Goal: Contribute content: Add original content to the website for others to see

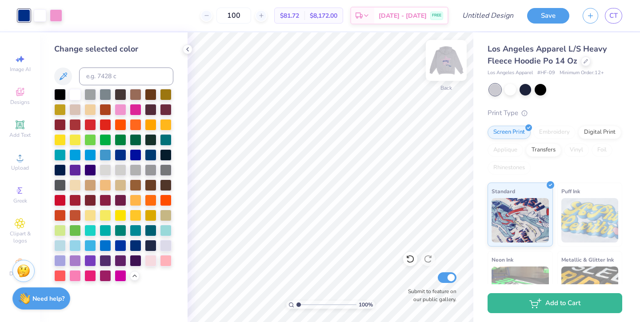
click at [452, 59] on img at bounding box center [446, 61] width 36 height 36
click at [445, 65] on img at bounding box center [446, 61] width 18 height 18
click at [585, 62] on icon at bounding box center [585, 60] width 4 height 4
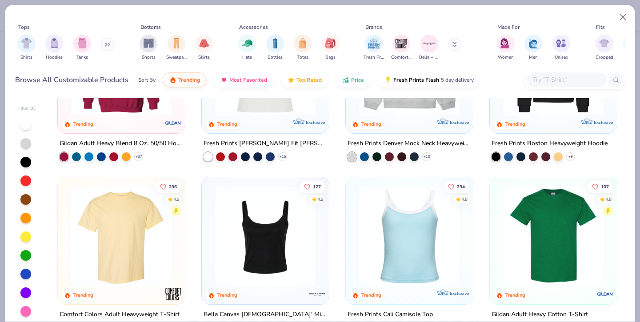
scroll to position [99, 0]
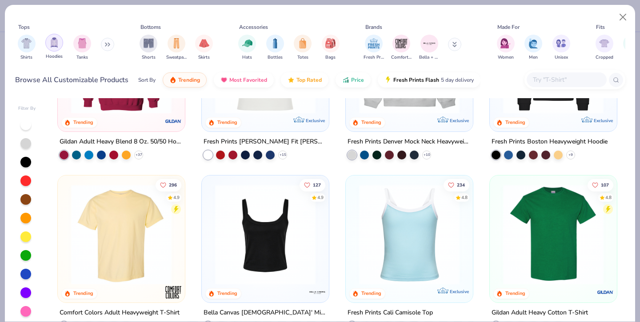
click at [54, 46] on img "filter for Hoodies" at bounding box center [54, 42] width 10 height 10
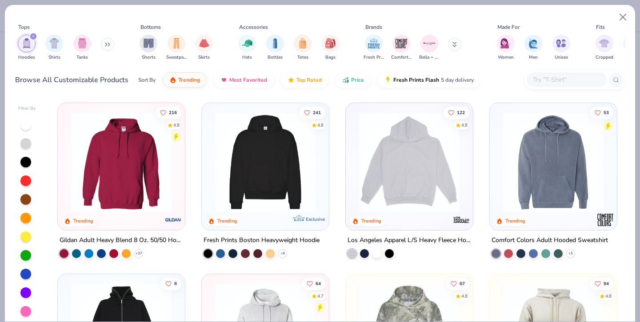
click at [271, 167] on img at bounding box center [265, 162] width 109 height 100
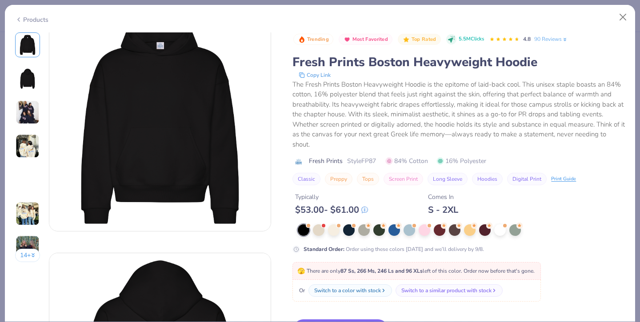
scroll to position [28, 0]
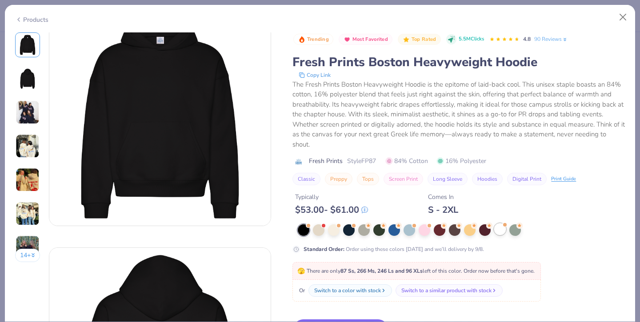
click at [502, 231] on div at bounding box center [500, 229] width 12 height 12
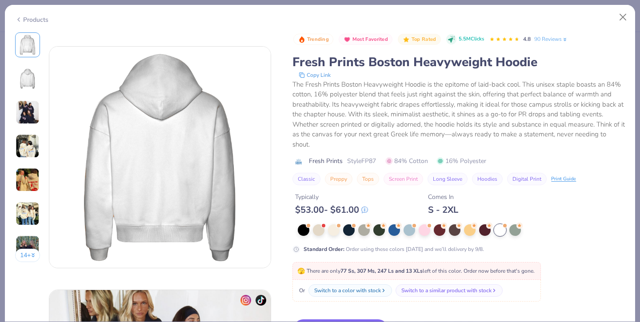
scroll to position [246, 0]
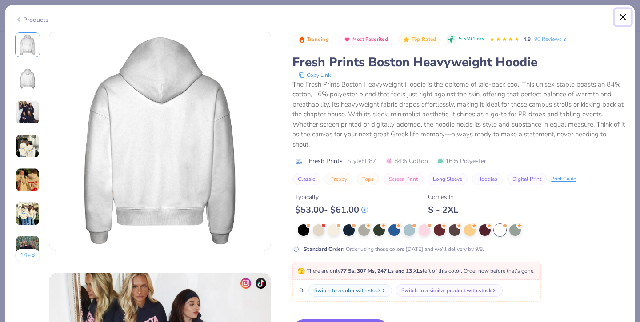
click at [623, 12] on button "Close" at bounding box center [622, 17] width 17 height 17
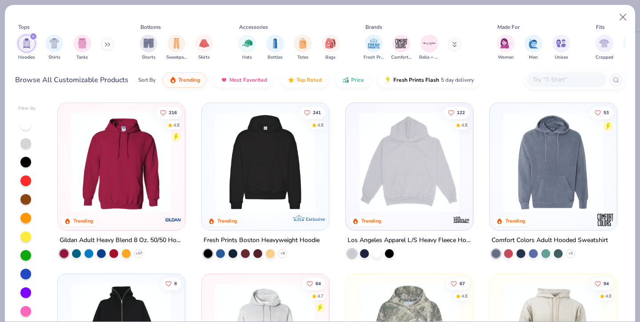
click at [92, 208] on img at bounding box center [121, 162] width 109 height 100
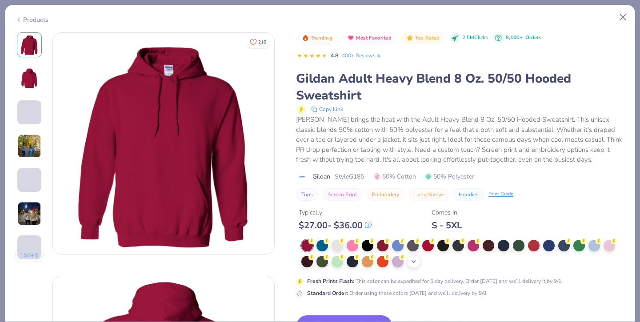
click at [410, 264] on icon at bounding box center [413, 261] width 7 height 7
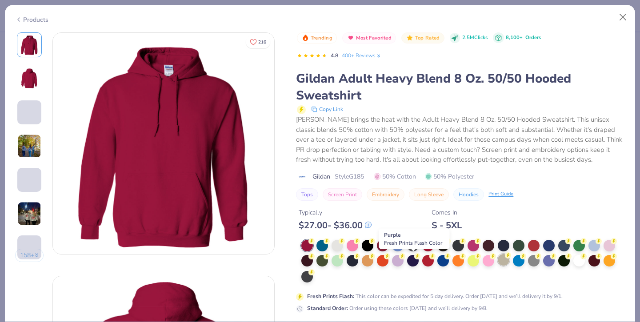
scroll to position [11, 0]
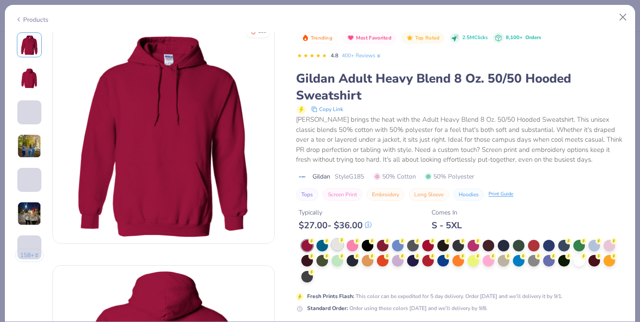
click at [337, 247] on div at bounding box center [337, 245] width 12 height 12
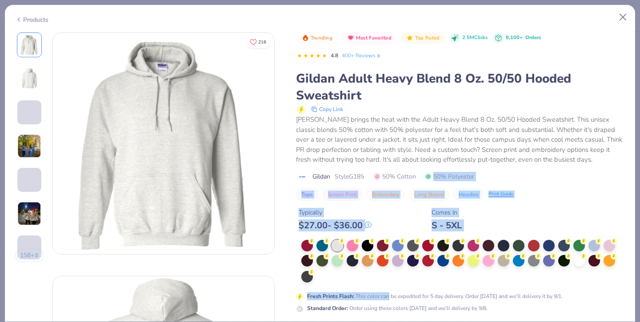
drag, startPoint x: 388, startPoint y: 298, endPoint x: 412, endPoint y: 182, distance: 119.3
click at [412, 182] on div "Trending Most Favorited Top Rated 2.5M Clicks 8,100+ Orders 4.8 400+ Reviews Gi…" at bounding box center [460, 172] width 329 height 280
click at [624, 20] on button "Close" at bounding box center [622, 17] width 17 height 17
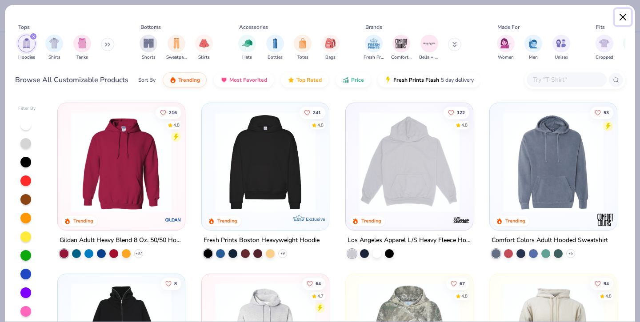
click at [623, 19] on button "Close" at bounding box center [622, 17] width 17 height 17
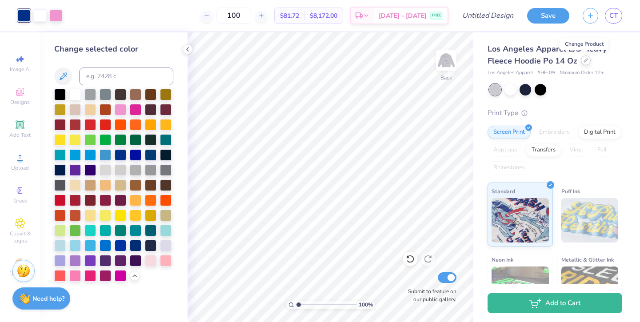
click at [586, 59] on div at bounding box center [585, 61] width 10 height 10
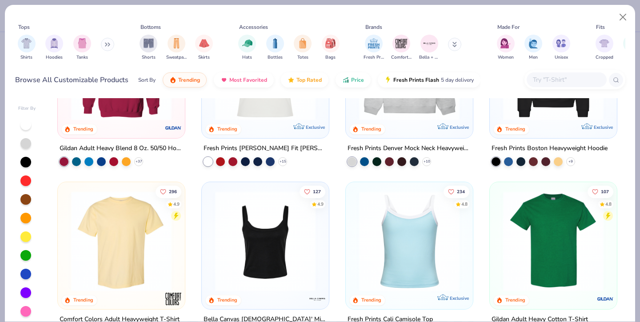
scroll to position [94, 0]
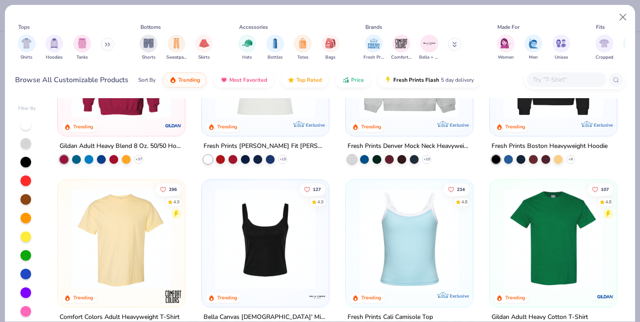
click at [135, 127] on div "216 4.8 Trending" at bounding box center [121, 72] width 127 height 127
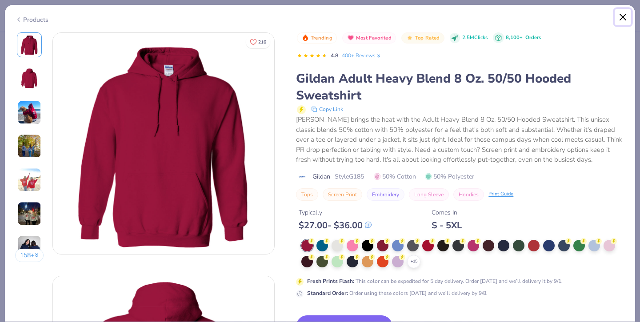
click at [621, 13] on button "Close" at bounding box center [622, 17] width 17 height 17
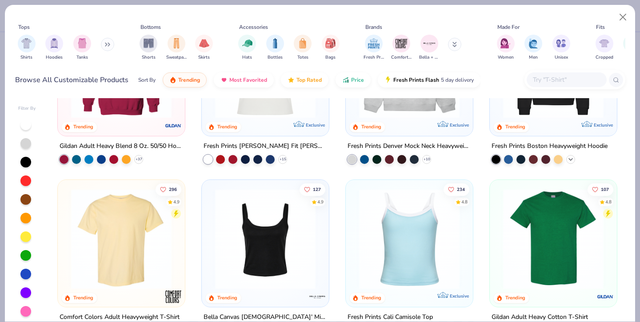
click at [571, 157] on icon at bounding box center [570, 159] width 7 height 7
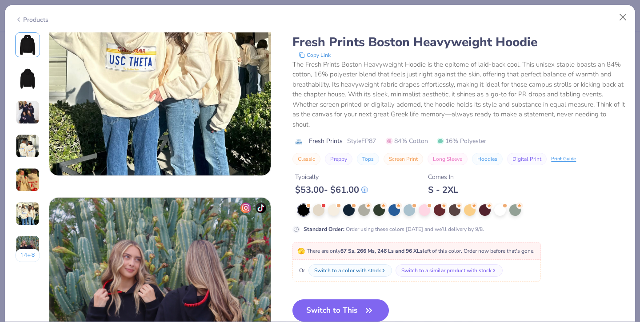
scroll to position [1289, 0]
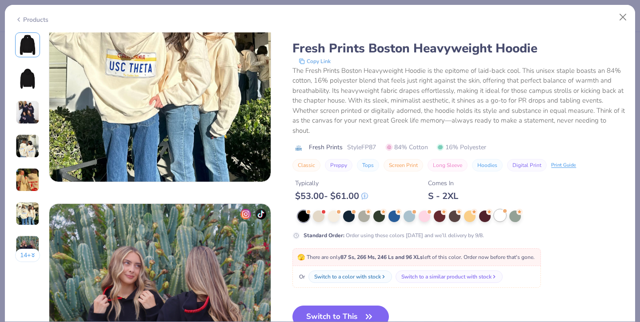
click at [501, 217] on div at bounding box center [500, 216] width 12 height 12
click at [344, 312] on button "Switch to This" at bounding box center [340, 317] width 96 height 22
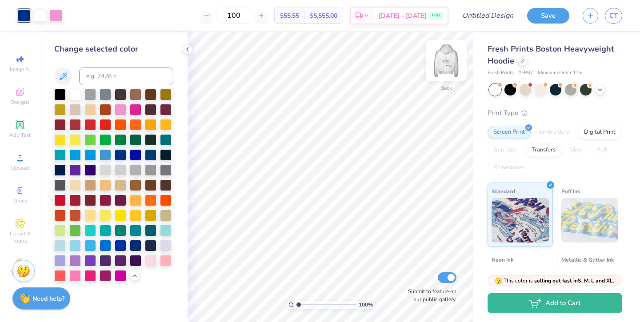
click at [451, 63] on img at bounding box center [446, 61] width 36 height 36
click at [587, 89] on div at bounding box center [586, 89] width 12 height 12
click at [551, 88] on div at bounding box center [555, 89] width 12 height 12
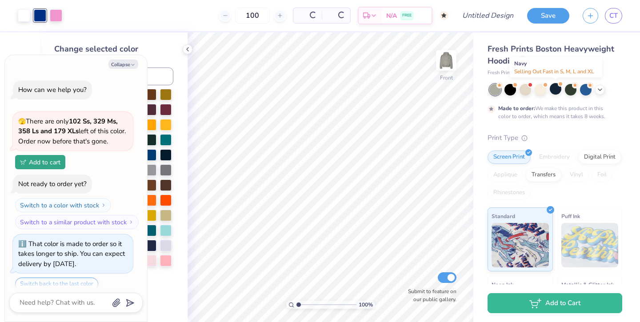
scroll to position [606, 0]
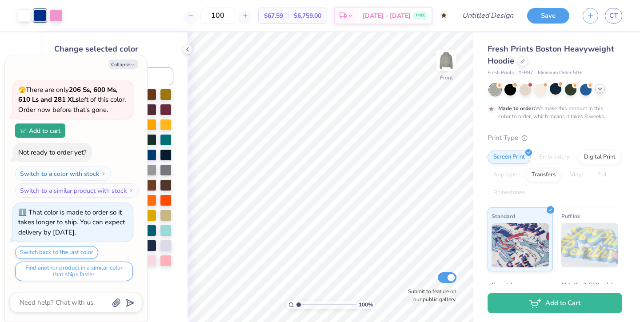
click at [601, 90] on icon at bounding box center [599, 88] width 7 height 7
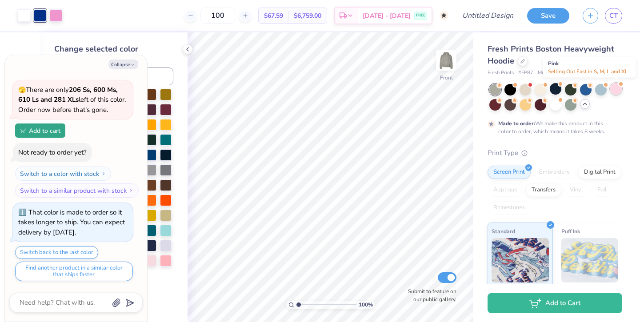
click at [617, 87] on div at bounding box center [616, 89] width 12 height 12
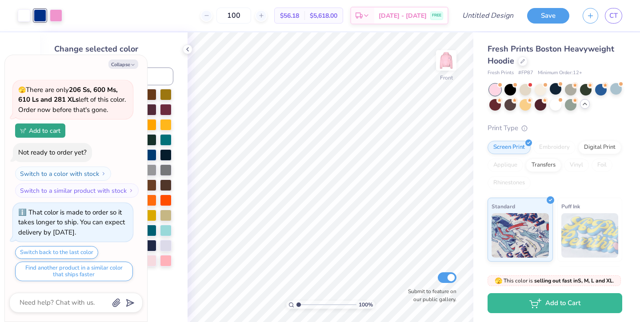
scroll to position [790, 0]
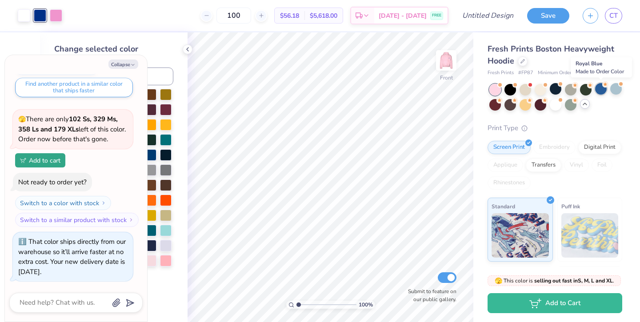
click at [597, 91] on div at bounding box center [601, 89] width 12 height 12
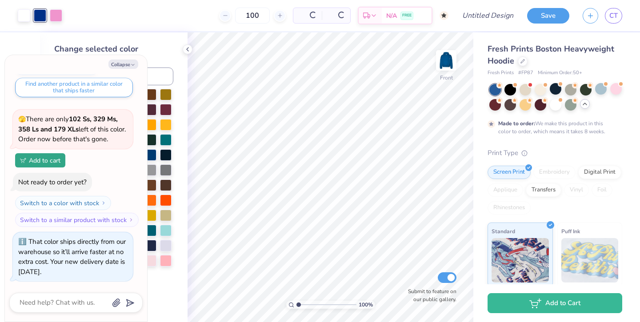
scroll to position [874, 0]
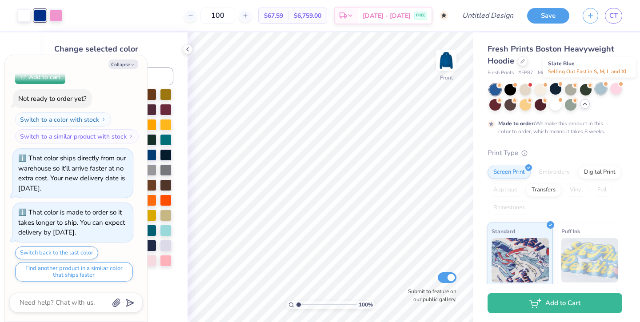
click at [600, 91] on div at bounding box center [601, 89] width 12 height 12
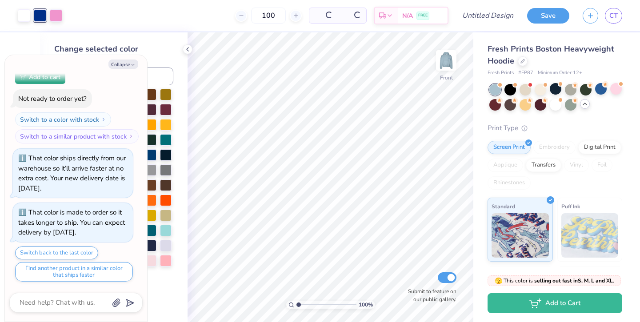
scroll to position [1057, 0]
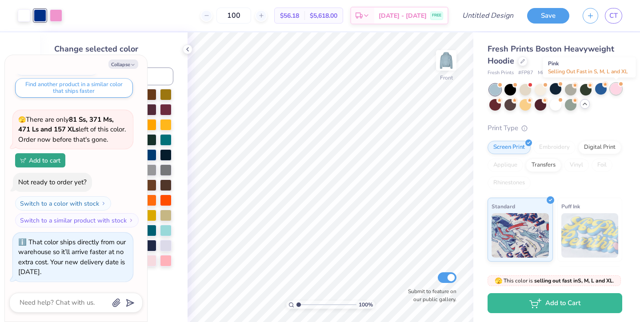
click at [620, 87] on div at bounding box center [616, 89] width 12 height 12
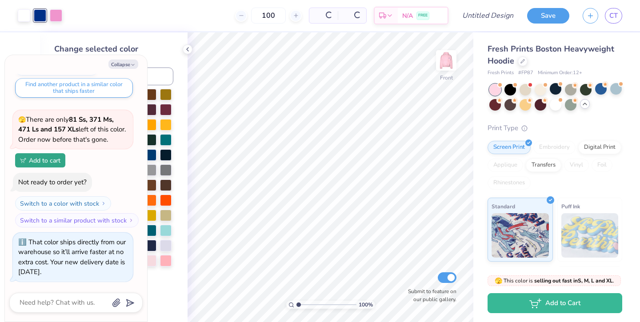
scroll to position [1187, 0]
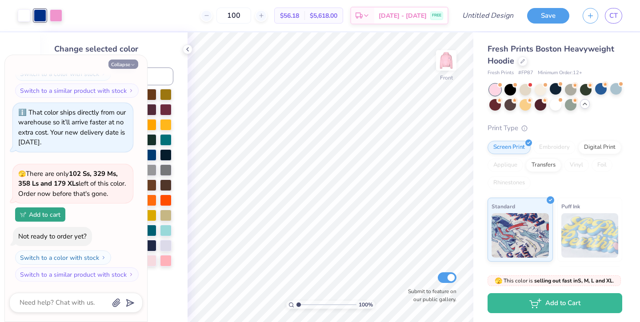
click at [128, 64] on button "Collapse" at bounding box center [123, 64] width 30 height 9
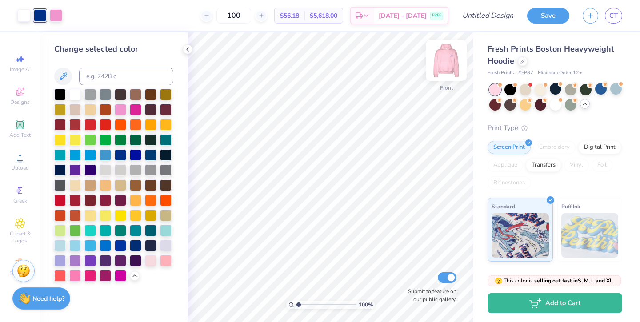
click at [452, 68] on img at bounding box center [446, 61] width 36 height 36
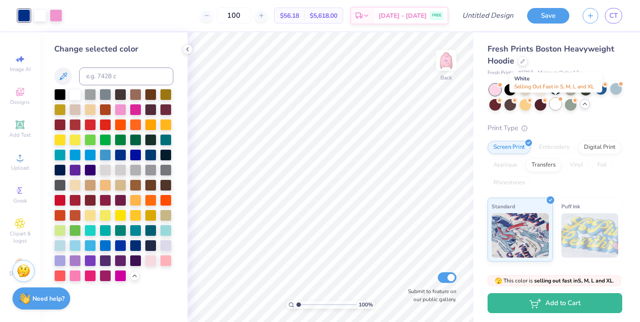
click at [552, 102] on div at bounding box center [555, 104] width 12 height 12
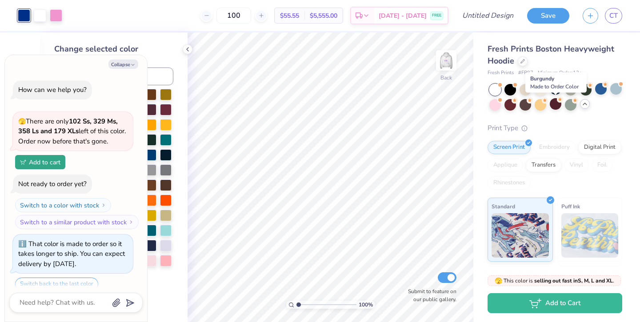
scroll to position [1317, 0]
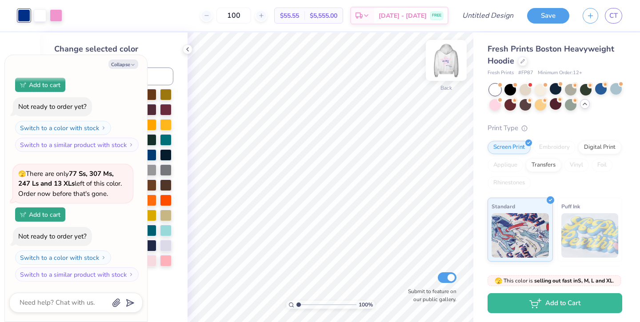
click at [448, 60] on img at bounding box center [446, 61] width 36 height 36
click at [548, 19] on button "Save" at bounding box center [548, 15] width 42 height 16
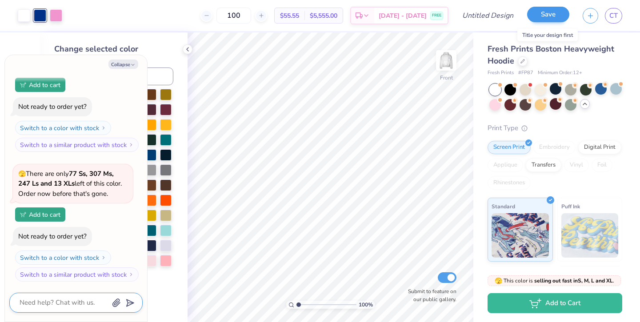
scroll to position [1341, 0]
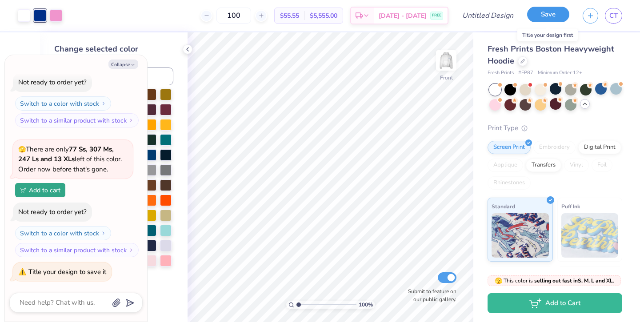
click at [551, 10] on button "Save" at bounding box center [548, 15] width 42 height 16
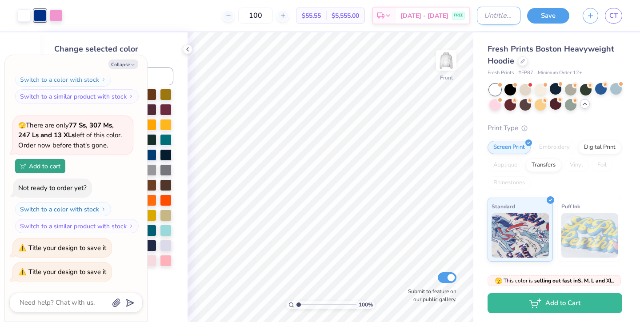
type textarea "x"
click at [491, 16] on input "Design Title" at bounding box center [499, 16] width 44 height 18
type input "s"
type textarea "x"
type input "se"
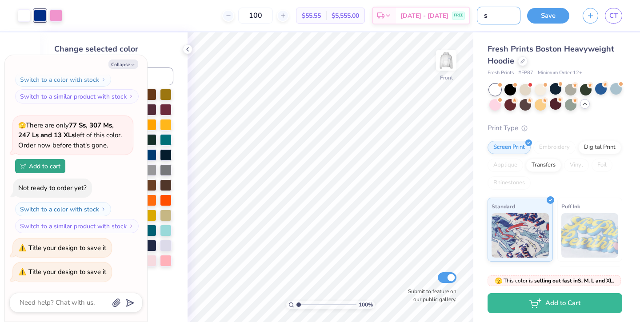
type textarea "x"
type input "sem"
type textarea "x"
type input "se"
type textarea "x"
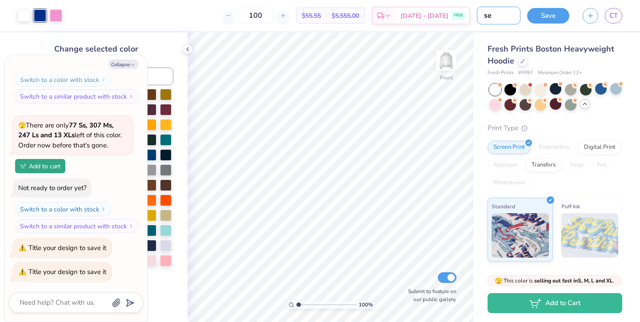
type input "sen"
type textarea "x"
type input "seni"
type textarea "x"
type input "senio"
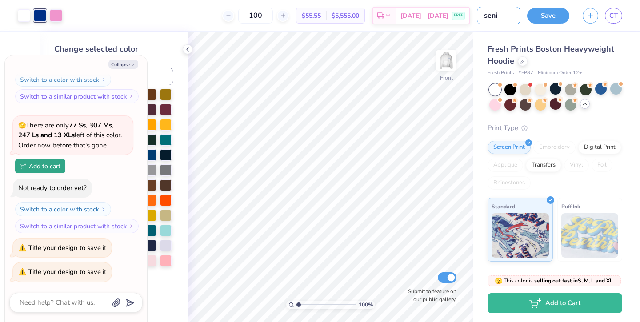
type textarea "x"
type input "senior"
type textarea "x"
type input "seniors"
type textarea "x"
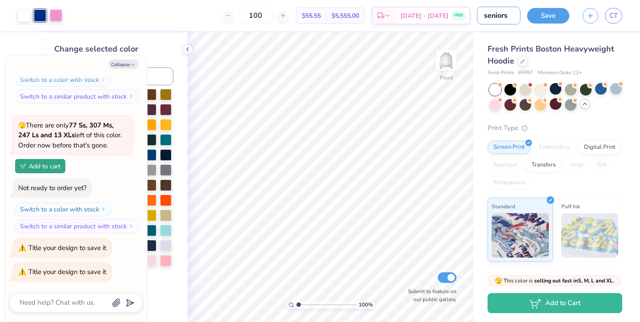
type input "seniors"
type textarea "x"
type input "seniors 2"
type textarea "x"
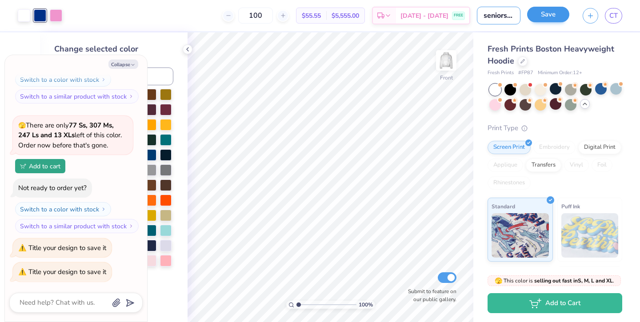
type input "seniors 2"
click at [545, 19] on button "Save" at bounding box center [548, 15] width 42 height 16
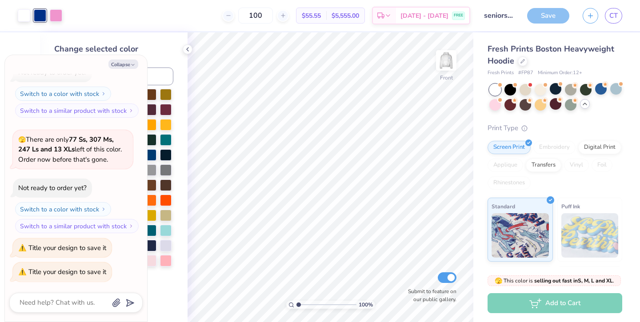
click at [550, 17] on div "Save" at bounding box center [548, 16] width 42 height 16
click at [546, 17] on div "Save" at bounding box center [548, 16] width 42 height 16
click at [127, 66] on button "Collapse" at bounding box center [123, 64] width 30 height 9
type textarea "x"
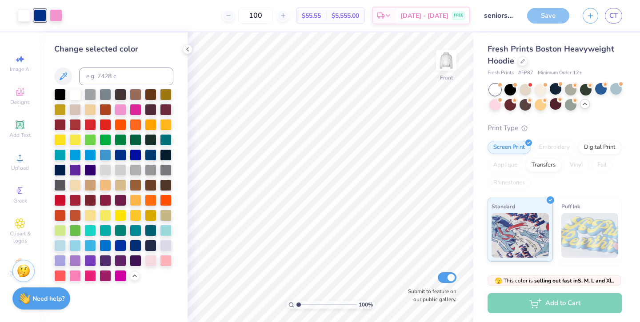
click at [546, 24] on div "Save CT" at bounding box center [583, 15] width 113 height 31
click at [548, 16] on div "Save" at bounding box center [548, 16] width 42 height 16
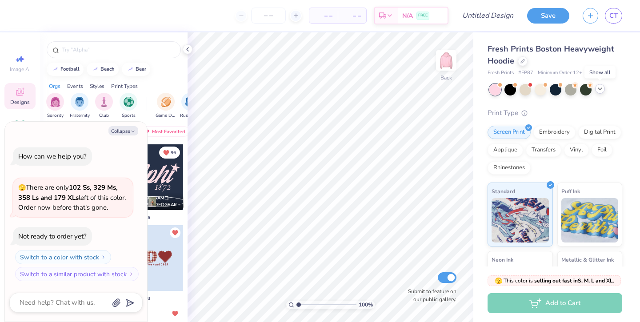
click at [599, 89] on polyline at bounding box center [600, 89] width 4 height 2
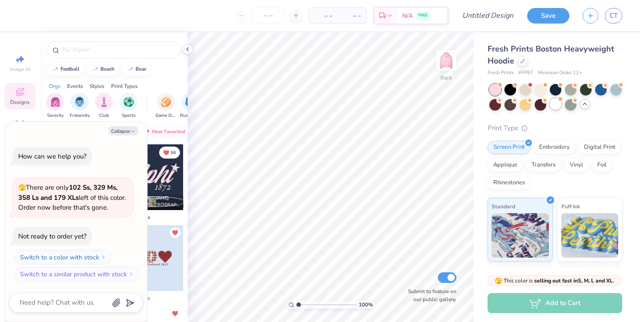
click at [560, 103] on div at bounding box center [555, 104] width 12 height 12
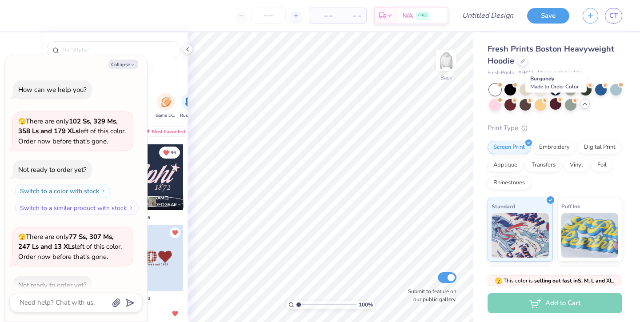
scroll to position [49, 0]
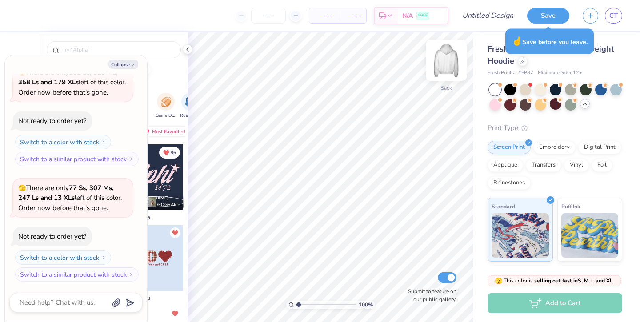
type textarea "x"
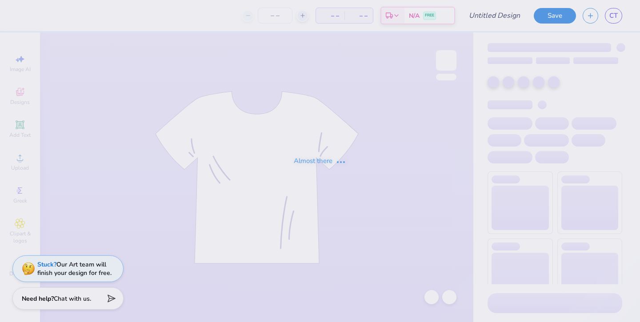
type input "seniors 2"
type input "100"
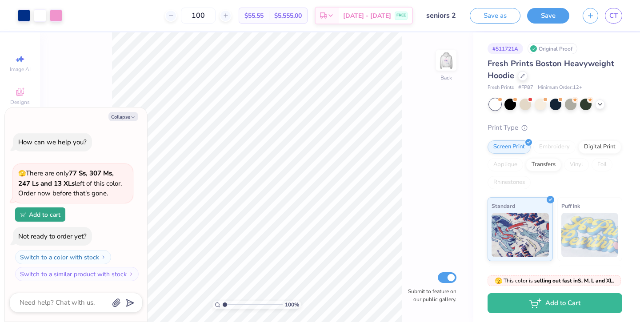
click at [122, 110] on div "Collapse How can we help you? 🫣 There are only 77 Ss, 307 Ms, 247 Ls and 13 XLs…" at bounding box center [76, 214] width 142 height 215
click at [125, 119] on button "Collapse" at bounding box center [123, 116] width 30 height 9
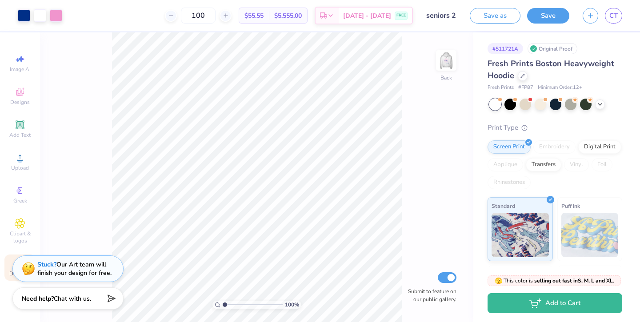
click at [8, 274] on div "Decorate" at bounding box center [19, 267] width 31 height 26
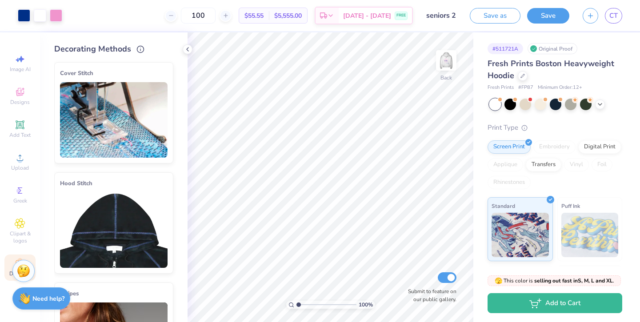
click at [139, 201] on img at bounding box center [113, 229] width 107 height 75
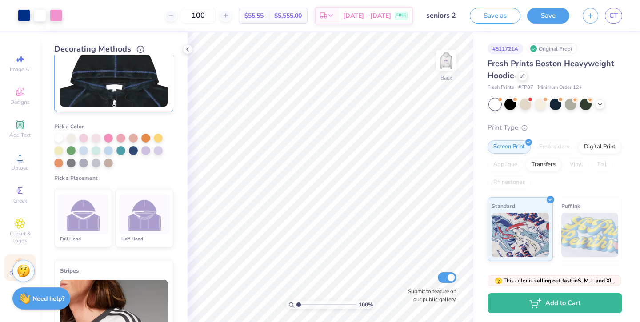
click at [136, 233] on li "Half Hood" at bounding box center [144, 218] width 58 height 59
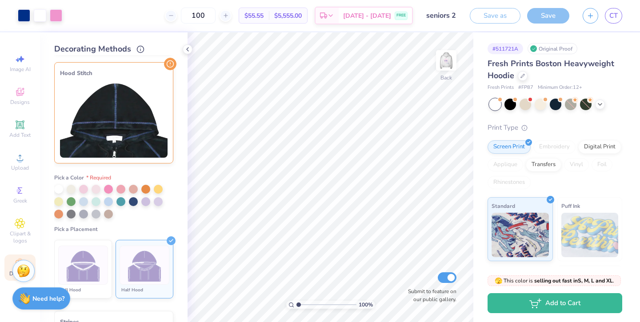
scroll to position [110, 0]
click at [107, 191] on div at bounding box center [108, 188] width 9 height 9
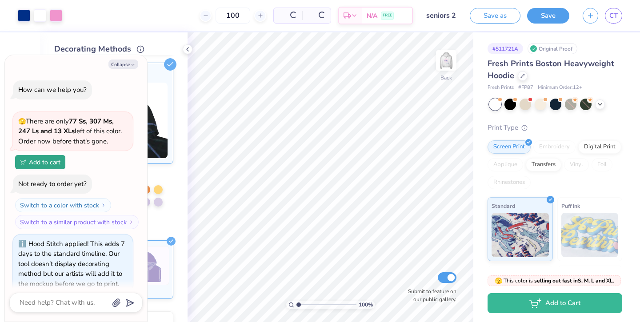
scroll to position [12, 0]
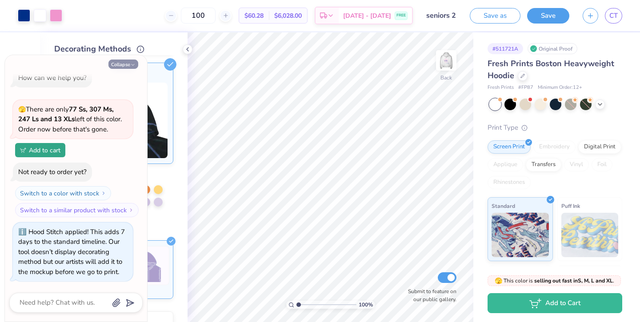
click at [127, 63] on button "Collapse" at bounding box center [123, 64] width 30 height 9
type textarea "x"
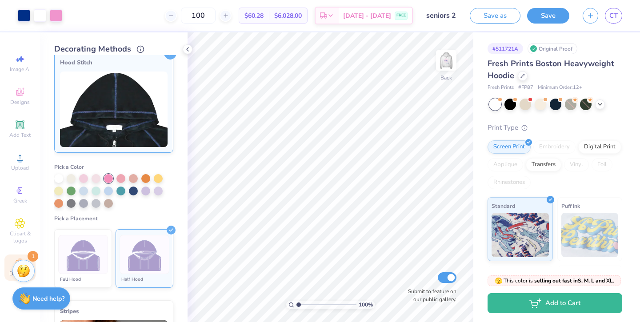
scroll to position [122, 0]
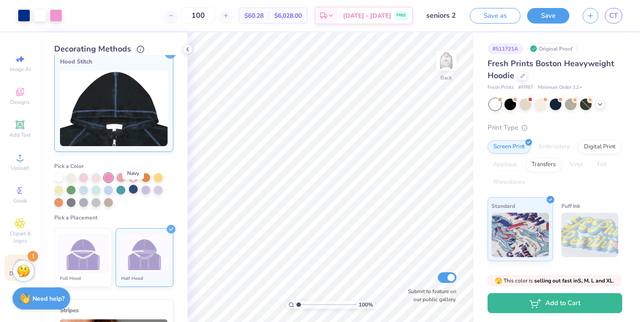
click at [135, 191] on div at bounding box center [133, 189] width 9 height 9
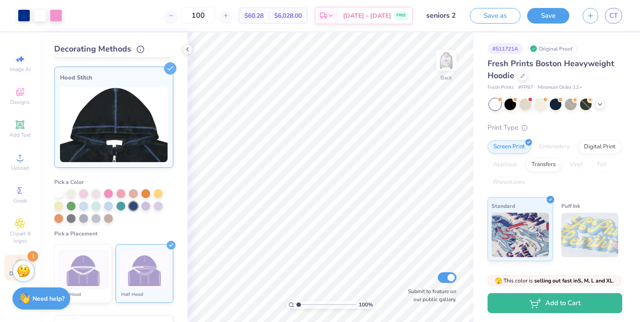
scroll to position [0, 0]
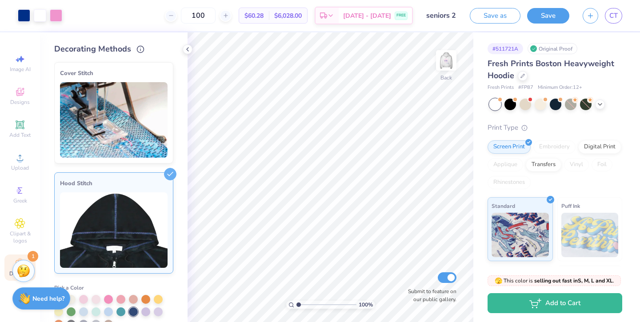
click at [145, 118] on img at bounding box center [113, 119] width 107 height 75
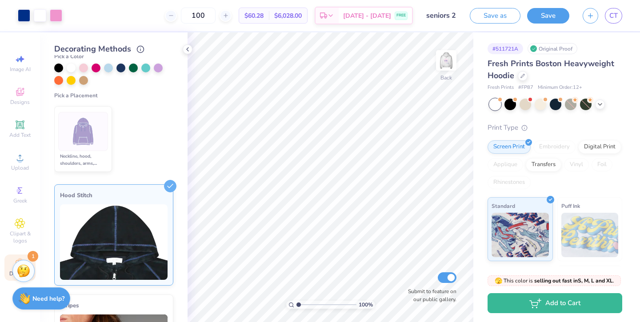
click at [131, 234] on img at bounding box center [113, 241] width 107 height 75
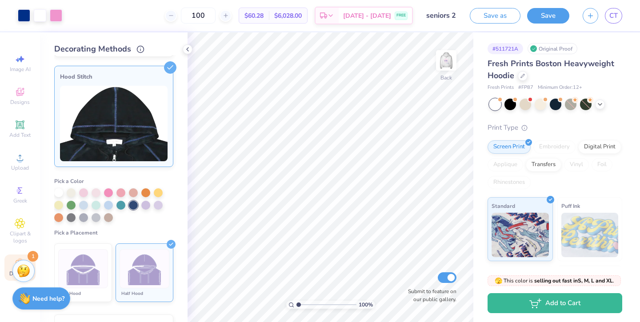
scroll to position [107, 0]
click at [541, 11] on button "Save" at bounding box center [548, 15] width 42 height 16
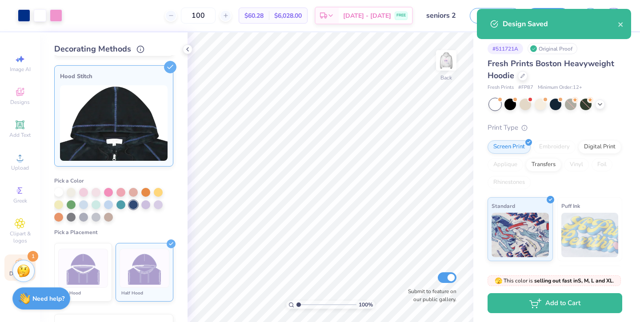
click at [624, 26] on div "Design Saved" at bounding box center [554, 24] width 154 height 30
click at [621, 25] on icon "close" at bounding box center [620, 24] width 4 height 4
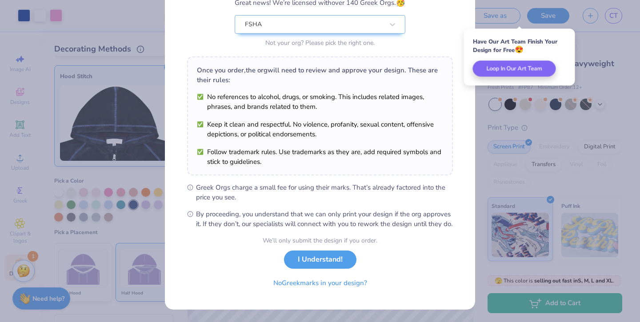
scroll to position [94, 0]
click at [293, 284] on button "No Greek marks in your design?" at bounding box center [320, 281] width 109 height 18
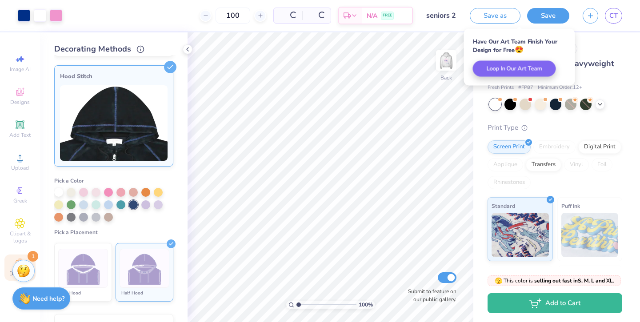
scroll to position [0, 0]
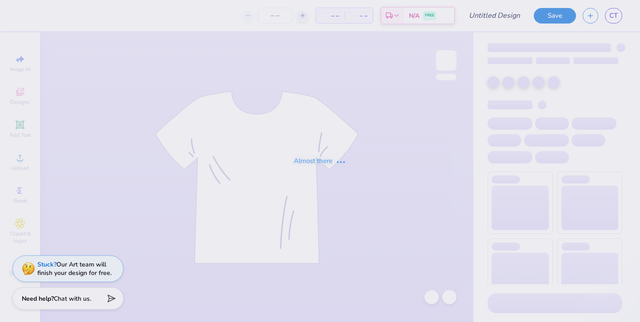
type input "seniors 2"
type input "100"
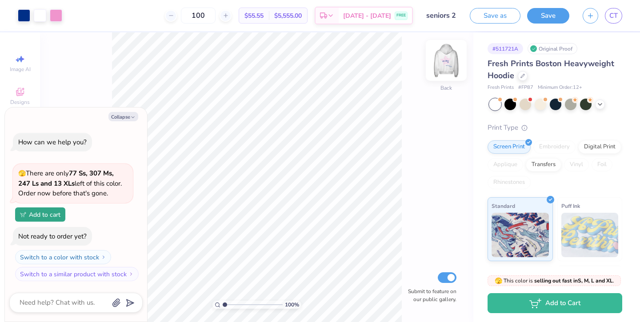
click at [438, 62] on img at bounding box center [446, 61] width 36 height 36
type textarea "x"
